Goal: Transaction & Acquisition: Purchase product/service

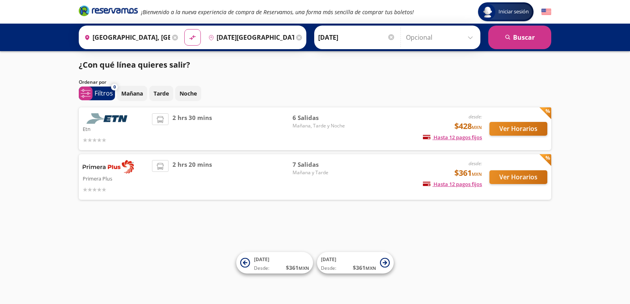
click at [114, 123] on img at bounding box center [108, 118] width 51 height 11
click at [514, 129] on button "Ver Horarios" at bounding box center [518, 129] width 58 height 14
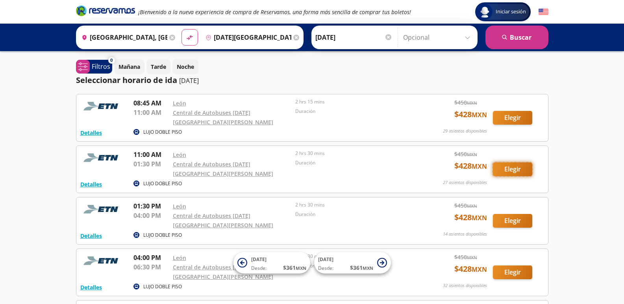
click at [512, 164] on button "Elegir" at bounding box center [512, 170] width 39 height 14
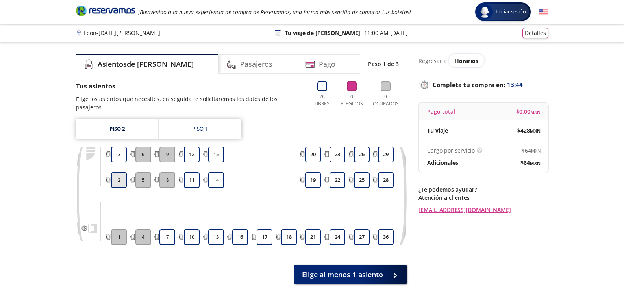
click at [117, 172] on button "2" at bounding box center [119, 180] width 16 height 16
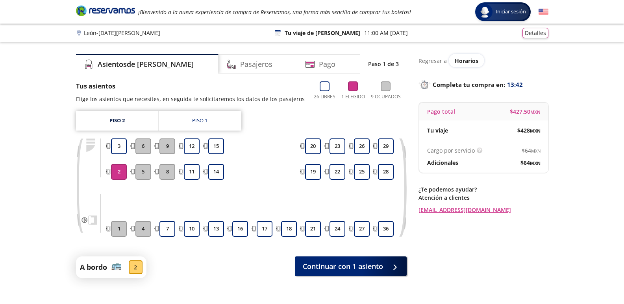
click at [117, 172] on button "2" at bounding box center [119, 172] width 16 height 16
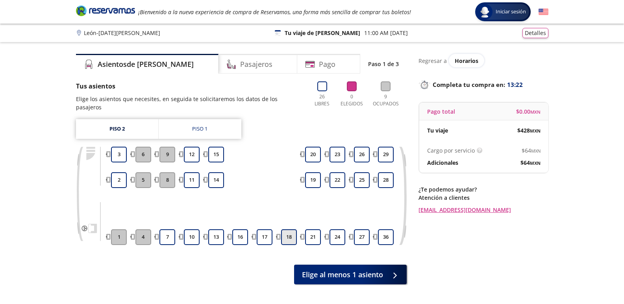
click at [289, 229] on button "18" at bounding box center [289, 237] width 16 height 16
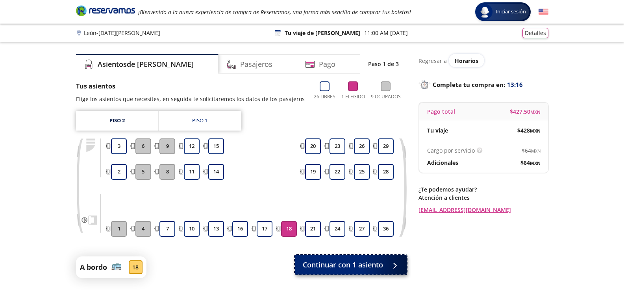
click at [347, 264] on span "Continuar con 1 asiento" at bounding box center [343, 265] width 80 height 11
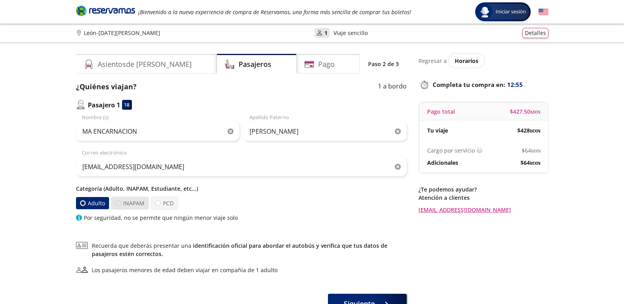
click at [120, 204] on div at bounding box center [118, 203] width 6 height 6
click at [120, 204] on input "INAPAM" at bounding box center [118, 203] width 5 height 5
radio input "true"
radio input "false"
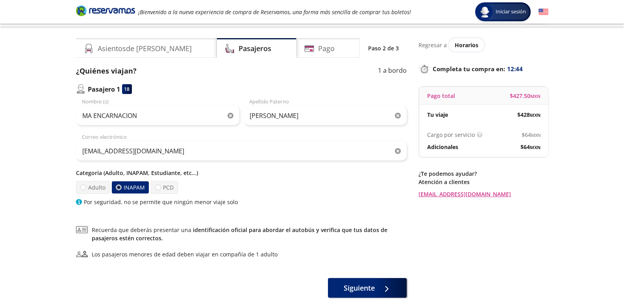
scroll to position [31, 0]
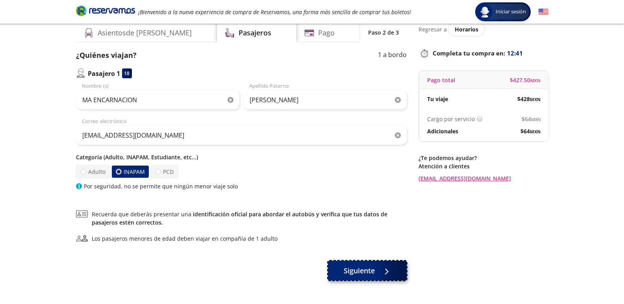
click at [361, 271] on span "Siguiente" at bounding box center [359, 271] width 31 height 11
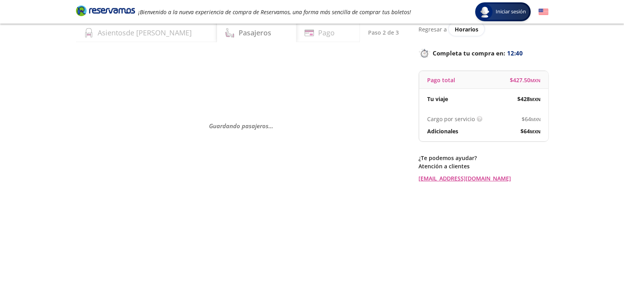
scroll to position [0, 0]
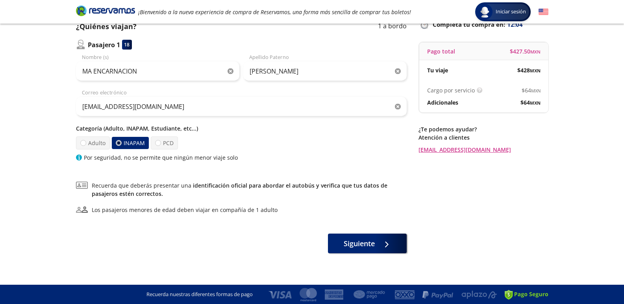
scroll to position [61, 0]
click at [358, 241] on span "Siguiente" at bounding box center [359, 241] width 31 height 11
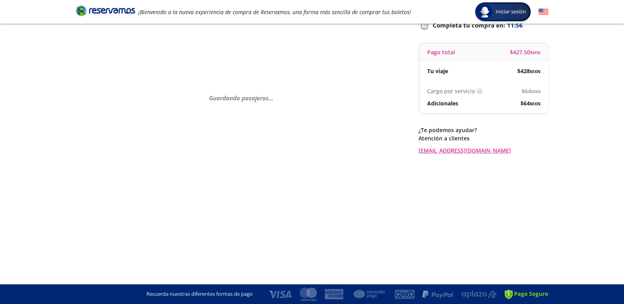
scroll to position [0, 0]
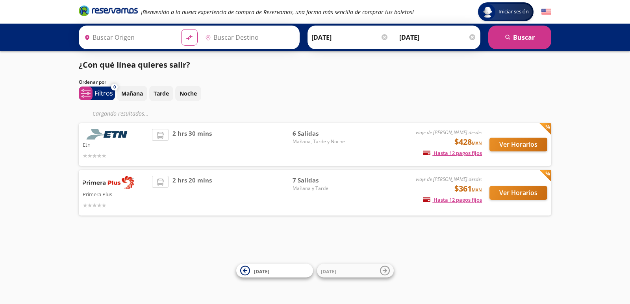
type input "[GEOGRAPHIC_DATA], [GEOGRAPHIC_DATA]"
type input "[DATE][GEOGRAPHIC_DATA][PERSON_NAME], [GEOGRAPHIC_DATA]"
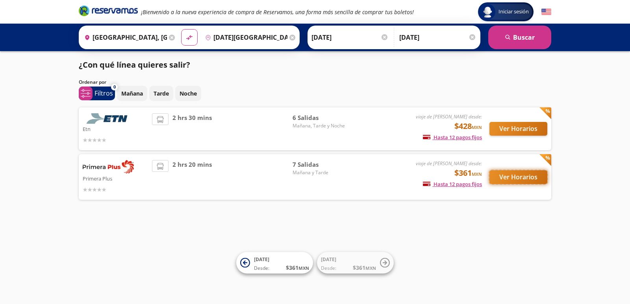
click at [513, 175] on button "Ver Horarios" at bounding box center [518, 177] width 58 height 14
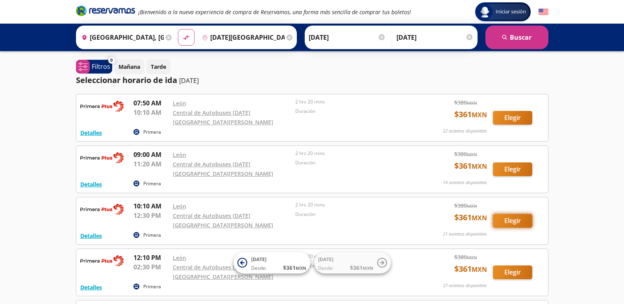
click at [508, 214] on button "Elegir" at bounding box center [512, 221] width 39 height 14
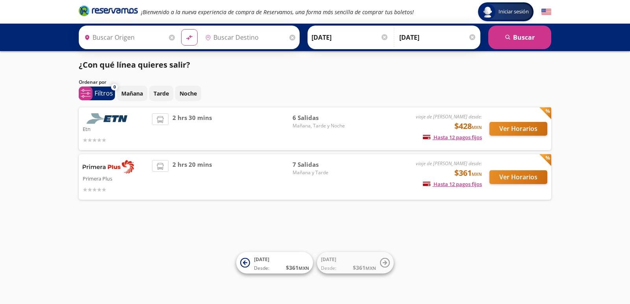
type input "[GEOGRAPHIC_DATA], [GEOGRAPHIC_DATA]"
type input "[DATE][GEOGRAPHIC_DATA][PERSON_NAME], [GEOGRAPHIC_DATA]"
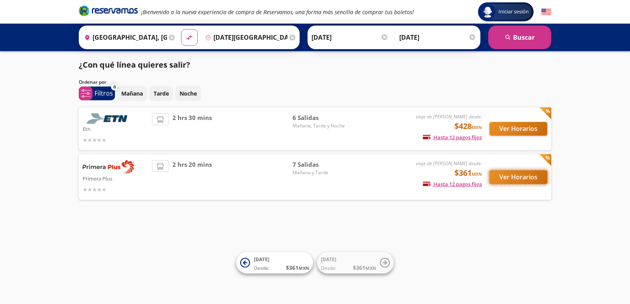
click at [515, 177] on button "Ver Horarios" at bounding box center [518, 177] width 58 height 14
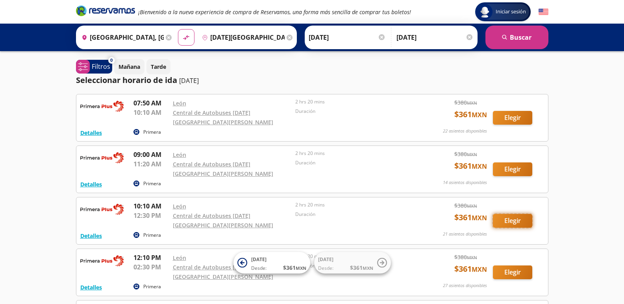
click at [513, 214] on button "Elegir" at bounding box center [512, 221] width 39 height 14
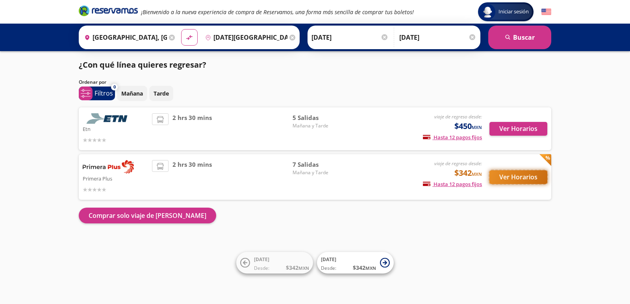
click at [518, 180] on button "Ver Horarios" at bounding box center [518, 177] width 58 height 14
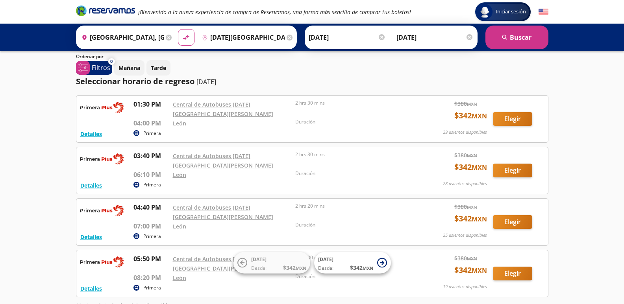
scroll to position [86, 0]
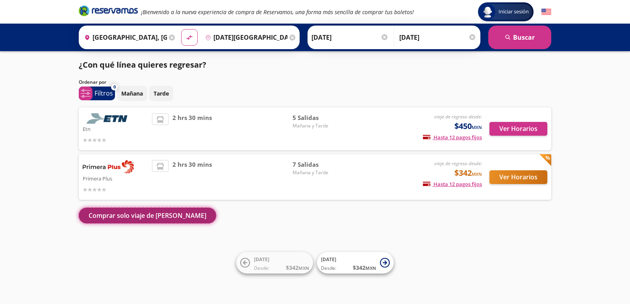
click at [130, 217] on button "Comprar solo viaje de ida" at bounding box center [147, 216] width 137 height 16
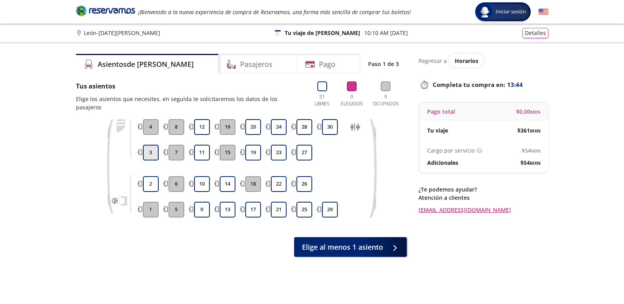
click at [151, 146] on button "3" at bounding box center [151, 153] width 16 height 16
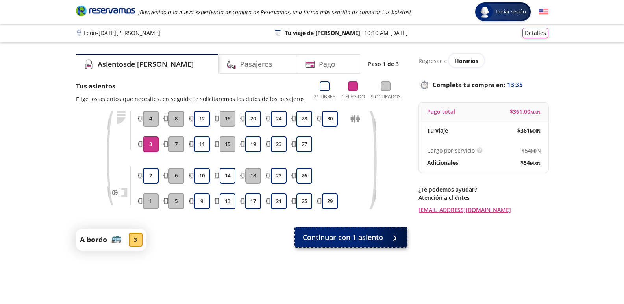
click at [343, 238] on span "Continuar con 1 asiento" at bounding box center [343, 237] width 80 height 11
click at [338, 239] on span "Continuar con 1 asiento" at bounding box center [343, 237] width 80 height 11
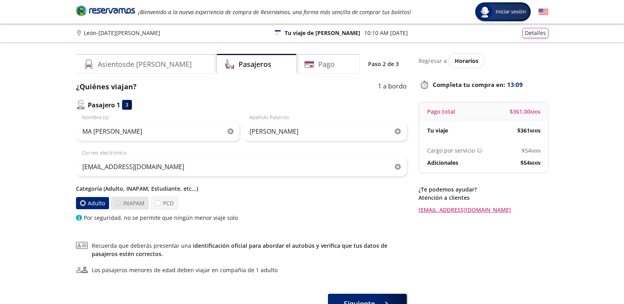
click at [117, 204] on div at bounding box center [118, 203] width 6 height 6
click at [117, 204] on input "INAPAM" at bounding box center [118, 203] width 5 height 5
radio input "true"
radio input "false"
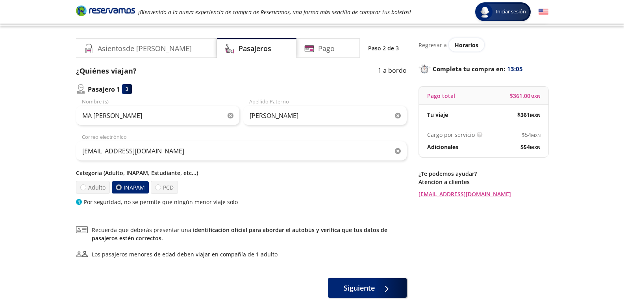
scroll to position [31, 0]
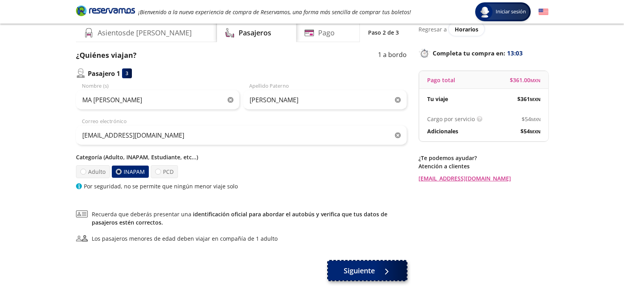
click at [362, 272] on span "Siguiente" at bounding box center [359, 271] width 31 height 11
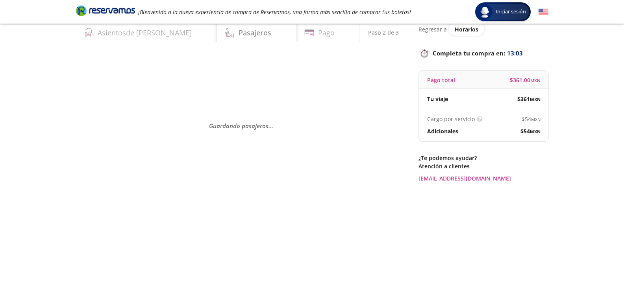
scroll to position [0, 0]
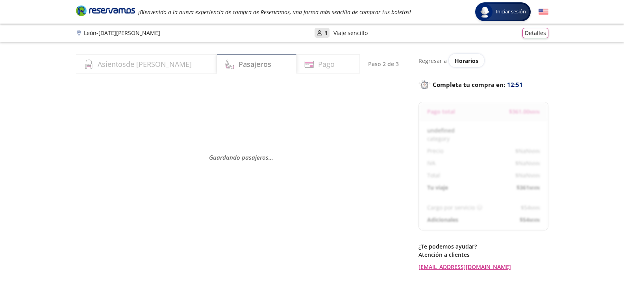
select select "MX"
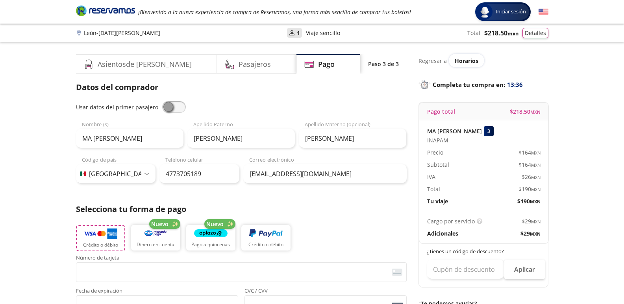
click at [94, 240] on button "Crédito o débito" at bounding box center [100, 238] width 49 height 26
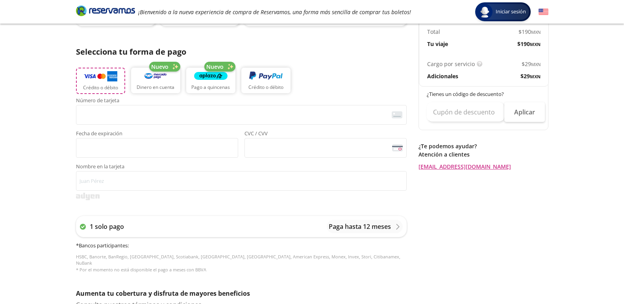
scroll to position [168, 0]
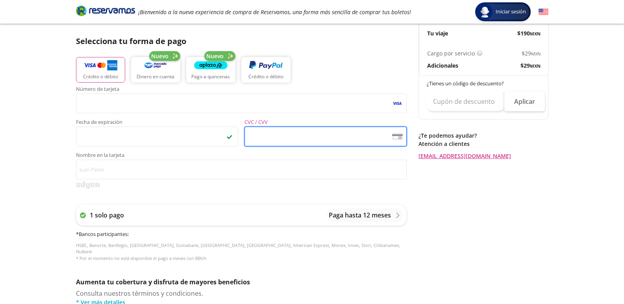
click at [268, 145] on span "<p>Your browser does not support iframes.</p>" at bounding box center [325, 137] width 162 height 20
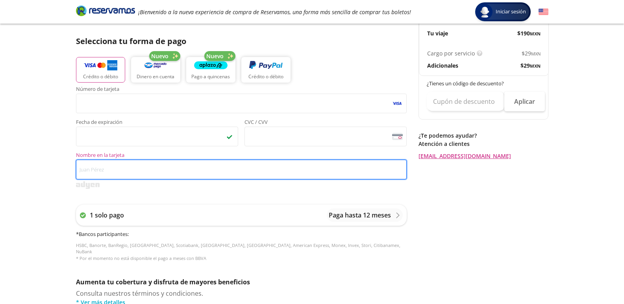
click at [109, 169] on input "Nombre en la tarjeta" at bounding box center [241, 170] width 331 height 20
click at [120, 170] on input "Nombre en la tarjeta" at bounding box center [241, 170] width 331 height 20
type input "ma encvarnacion montiel dominguez"
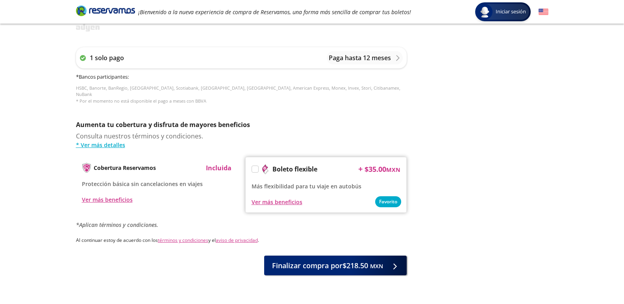
scroll to position [342, 0]
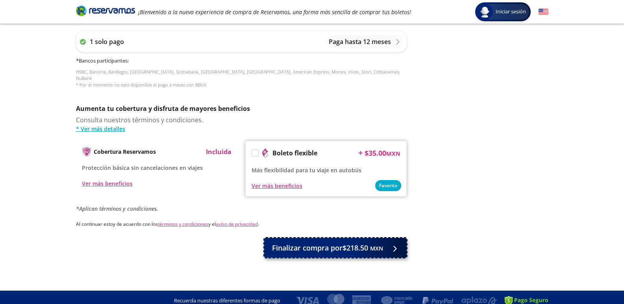
click at [303, 243] on span "Finalizar compra por $218.50 MXN" at bounding box center [327, 248] width 111 height 11
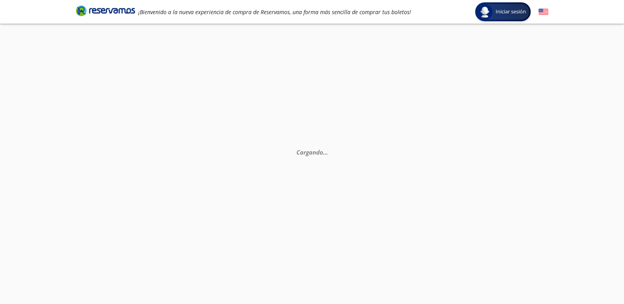
scroll to position [0, 0]
select select "MX"
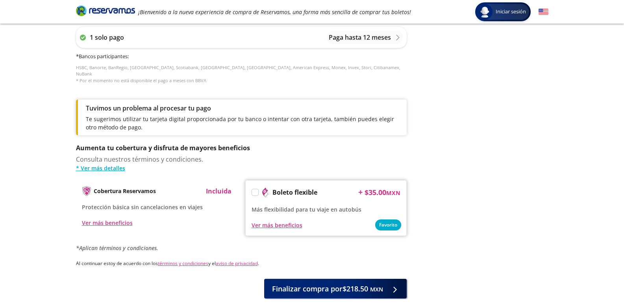
scroll to position [385, 0]
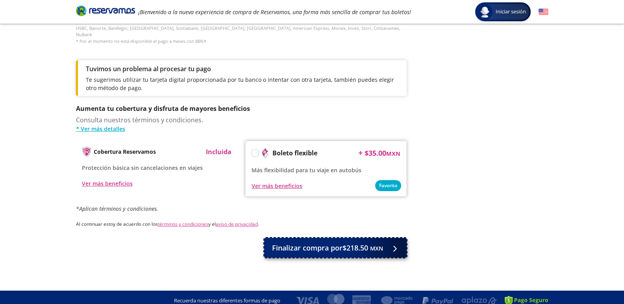
click at [303, 245] on span "Finalizar compra por $218.50 MXN" at bounding box center [327, 248] width 111 height 11
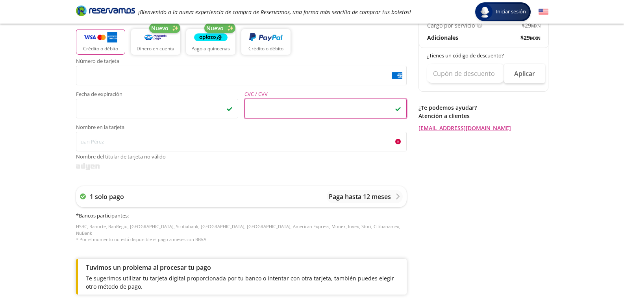
scroll to position [203, 0]
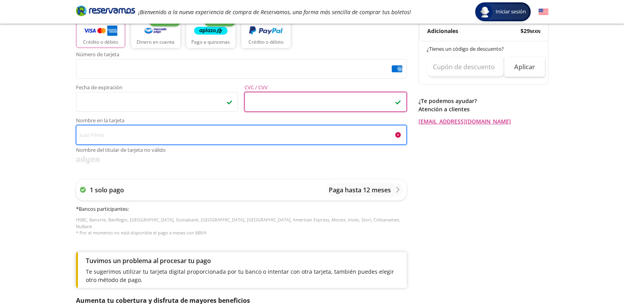
click at [117, 133] on input "Nombre en la tarjeta Nombre del titular de tarjeta no válido" at bounding box center [241, 135] width 331 height 20
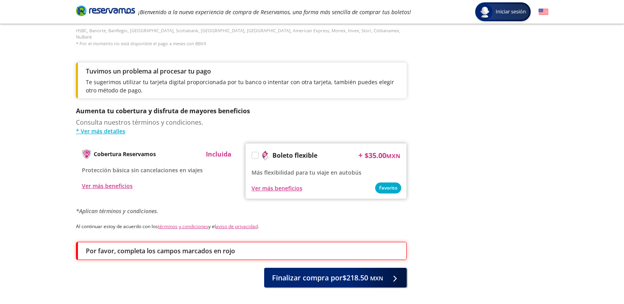
scroll to position [411, 0]
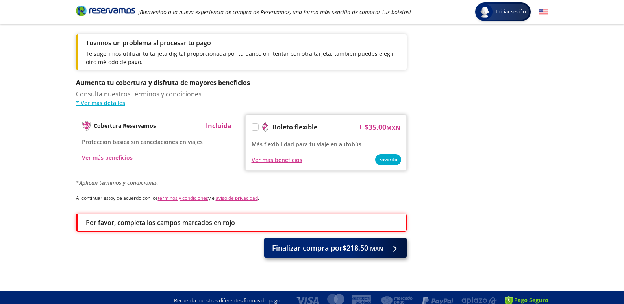
type input "MA ENCARNACION MONTIEL D"
click at [314, 247] on span "Finalizar compra por $218.50 MXN" at bounding box center [327, 248] width 111 height 11
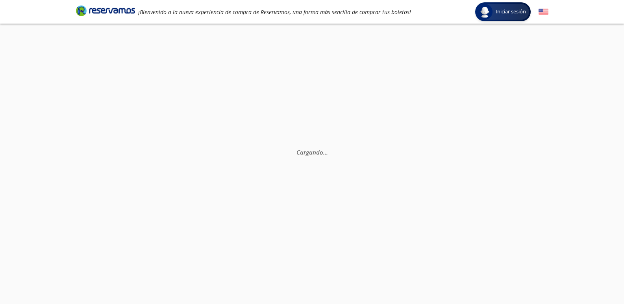
scroll to position [0, 0]
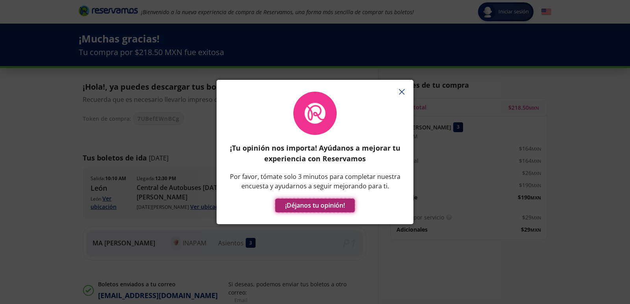
click at [303, 205] on button "¡Déjanos tu opinión!" at bounding box center [314, 206] width 79 height 14
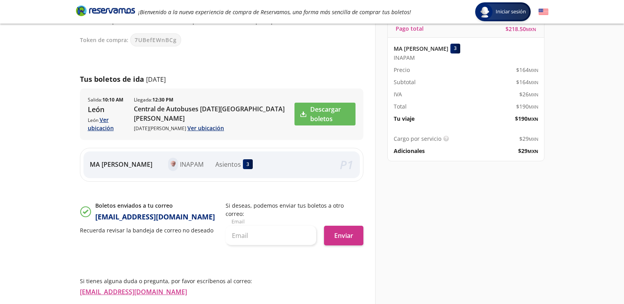
scroll to position [118, 0]
